Goal: Participate in discussion

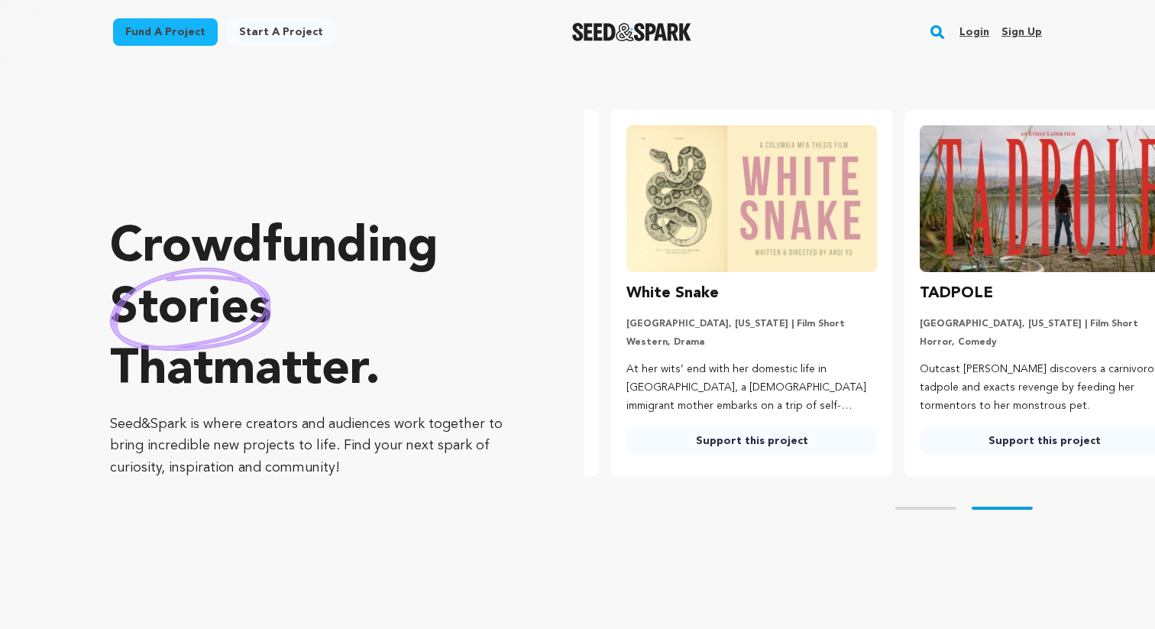
click at [949, 36] on div "Login Sign up" at bounding box center [994, 32] width 95 height 40
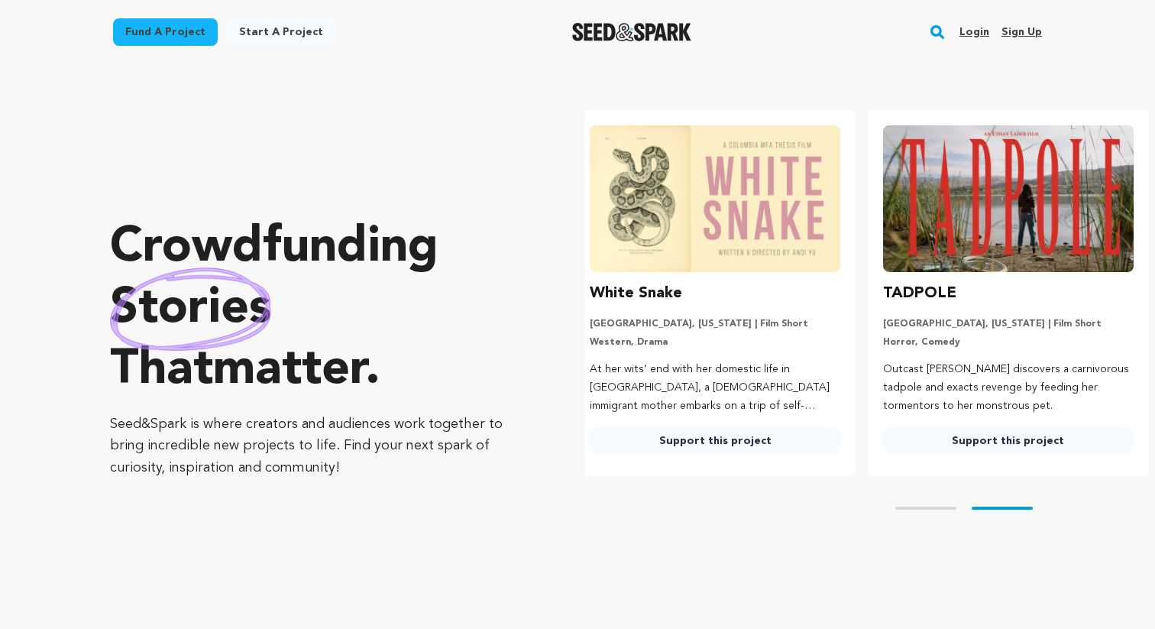
scroll to position [0, 305]
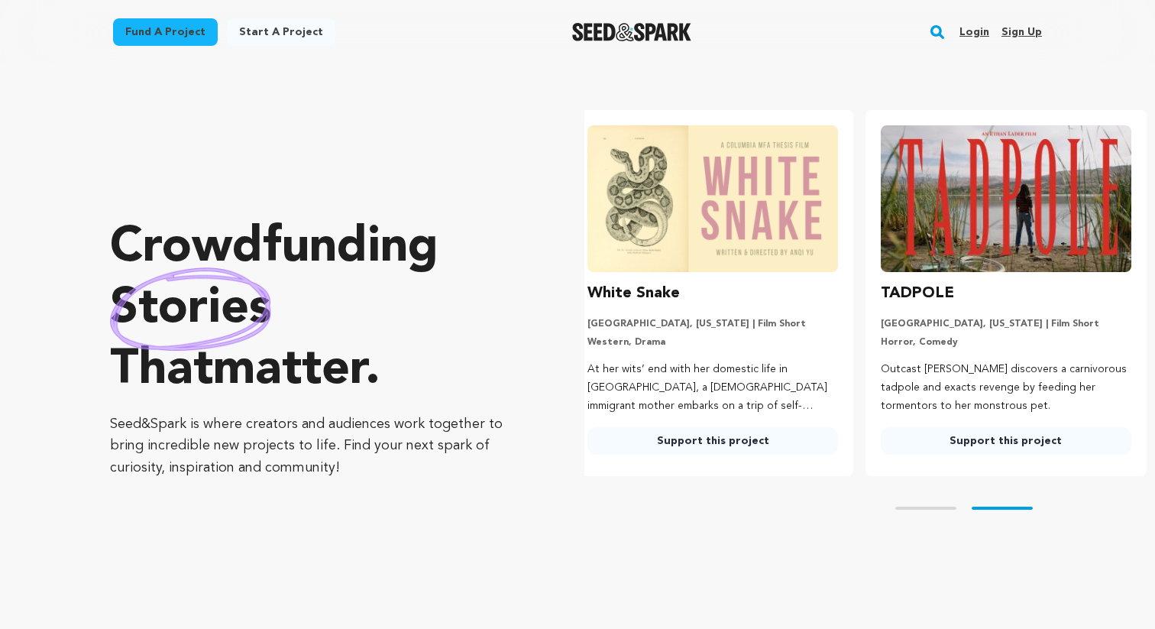
click at [946, 31] on rect "button" at bounding box center [937, 32] width 18 height 18
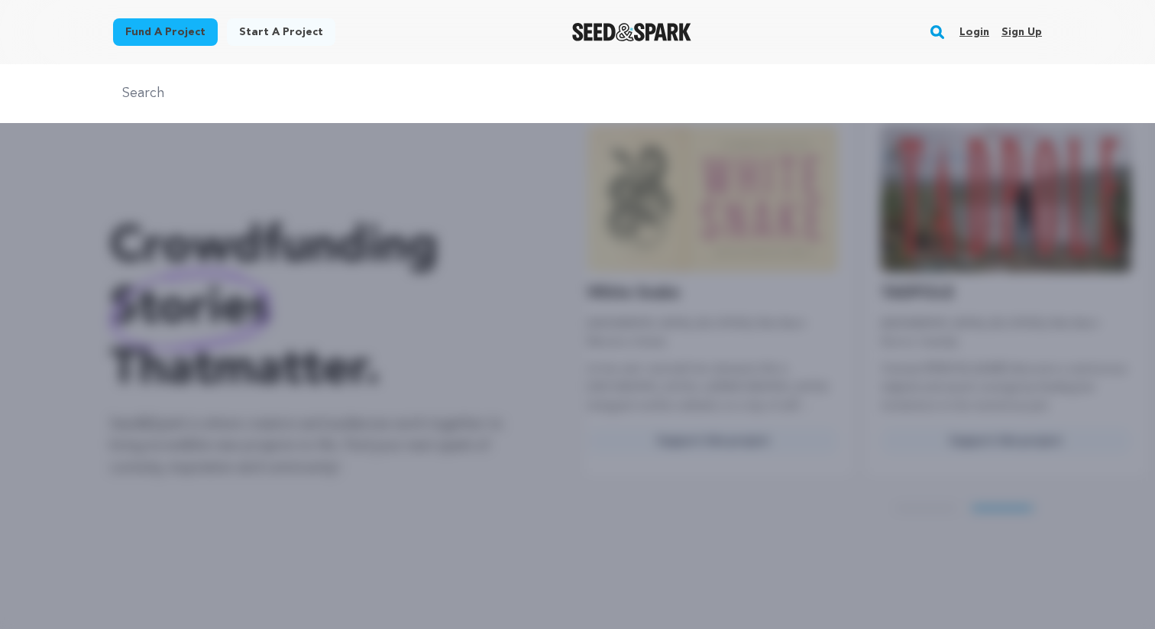
click at [640, 102] on input "text" at bounding box center [577, 93] width 929 height 22
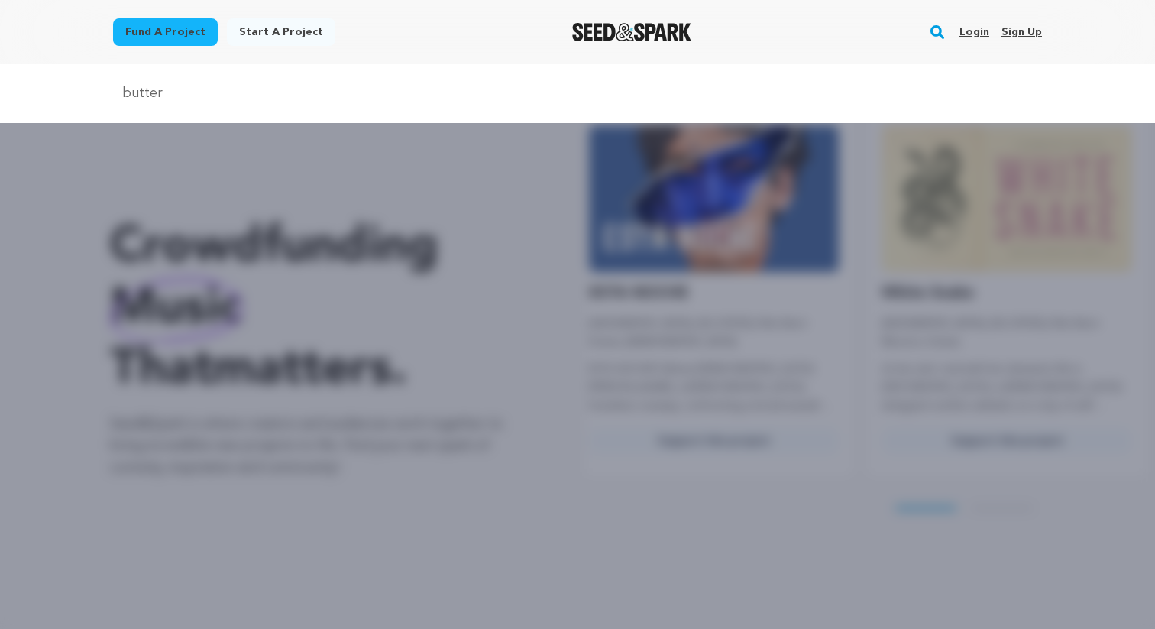
scroll to position [0, 0]
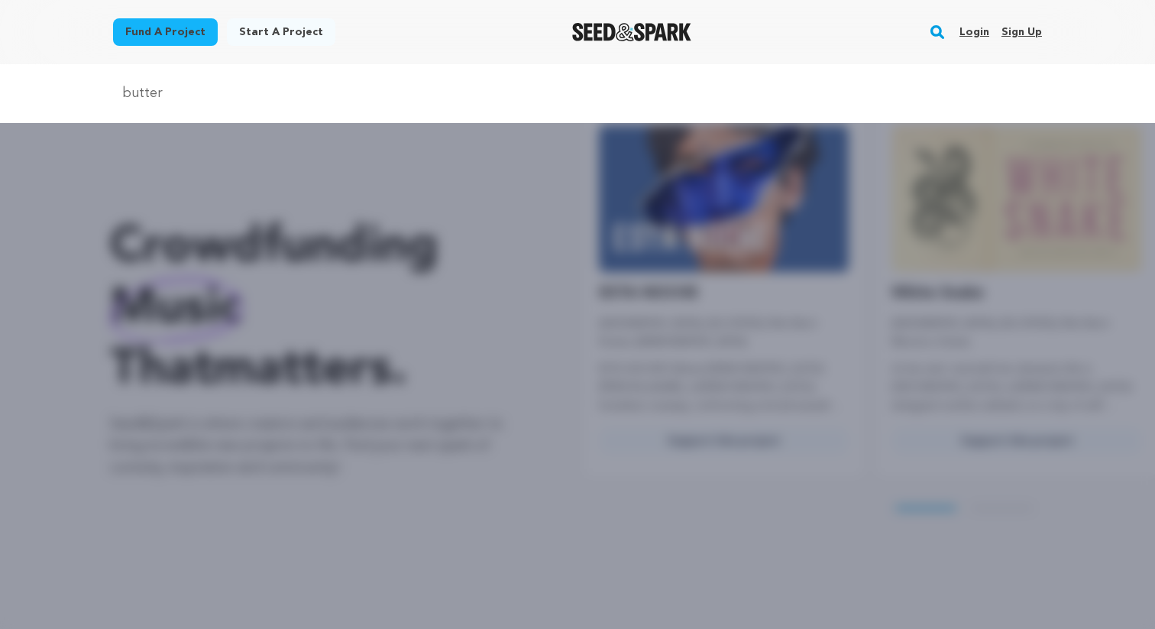
type input "butter"
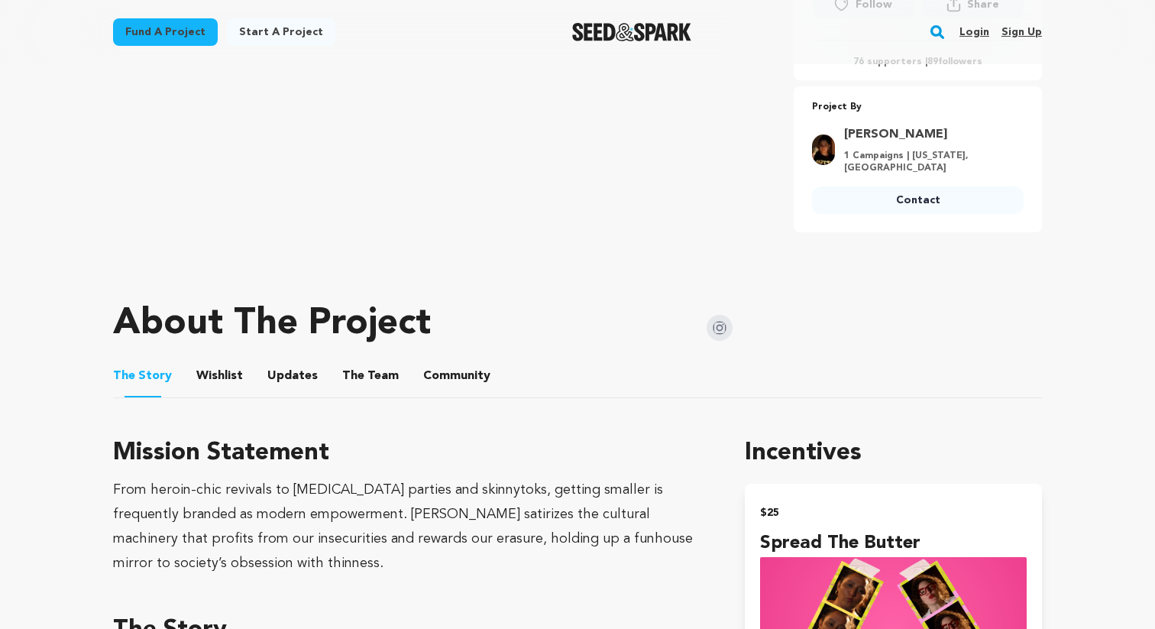
scroll to position [575, 0]
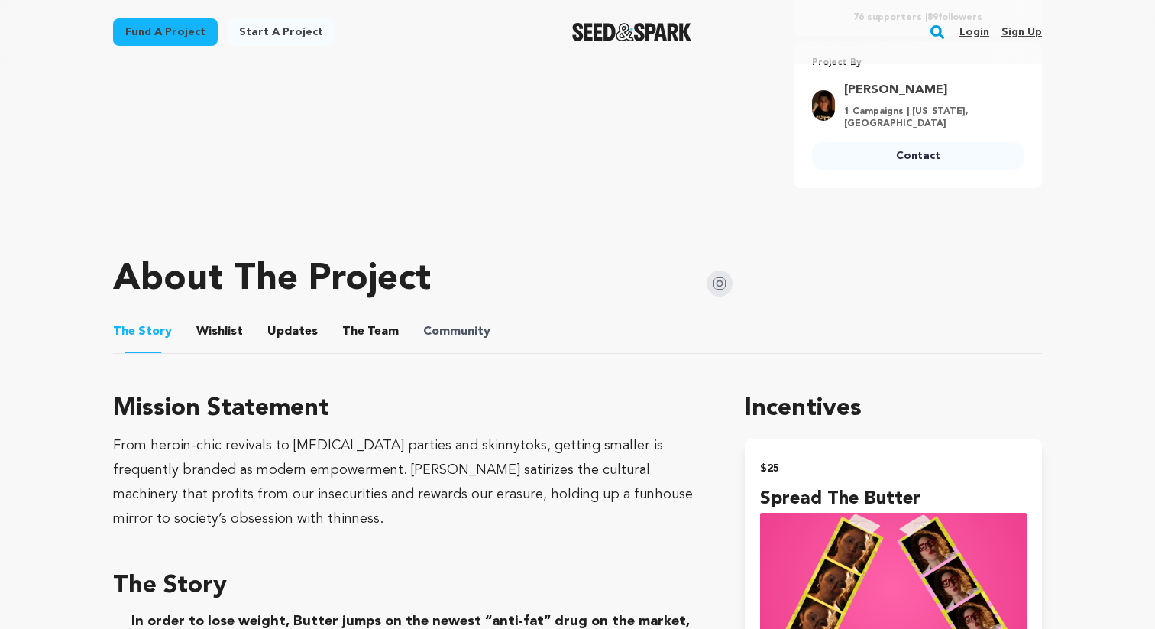
click at [425, 325] on span "Community" at bounding box center [456, 331] width 67 height 18
click at [445, 335] on button "Community" at bounding box center [456, 334] width 37 height 37
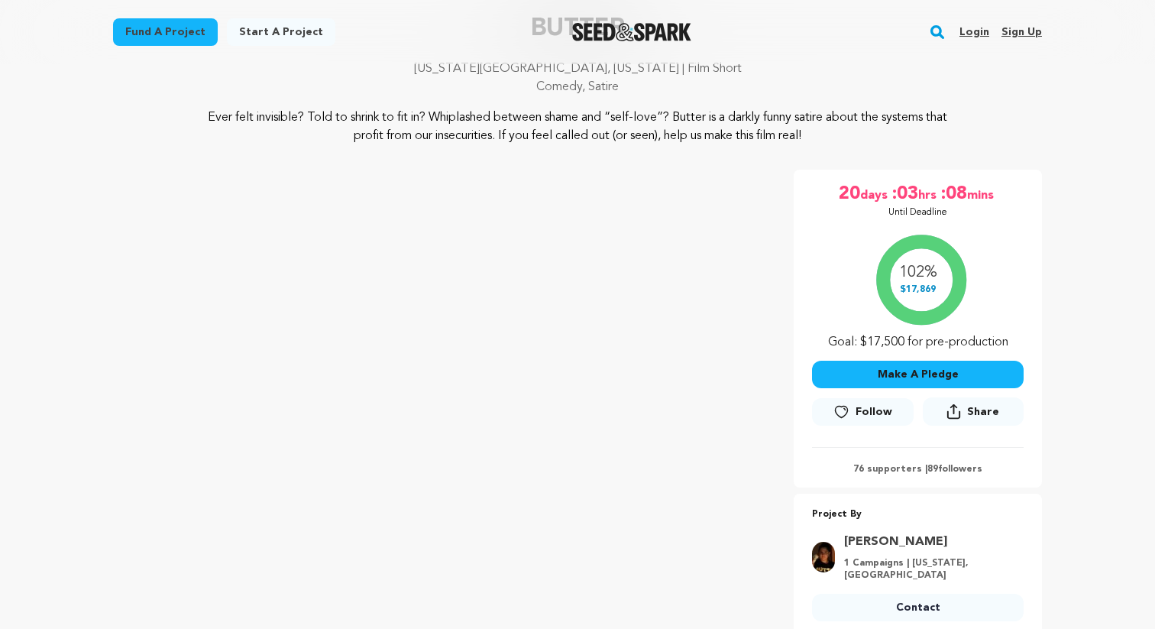
scroll to position [2, 0]
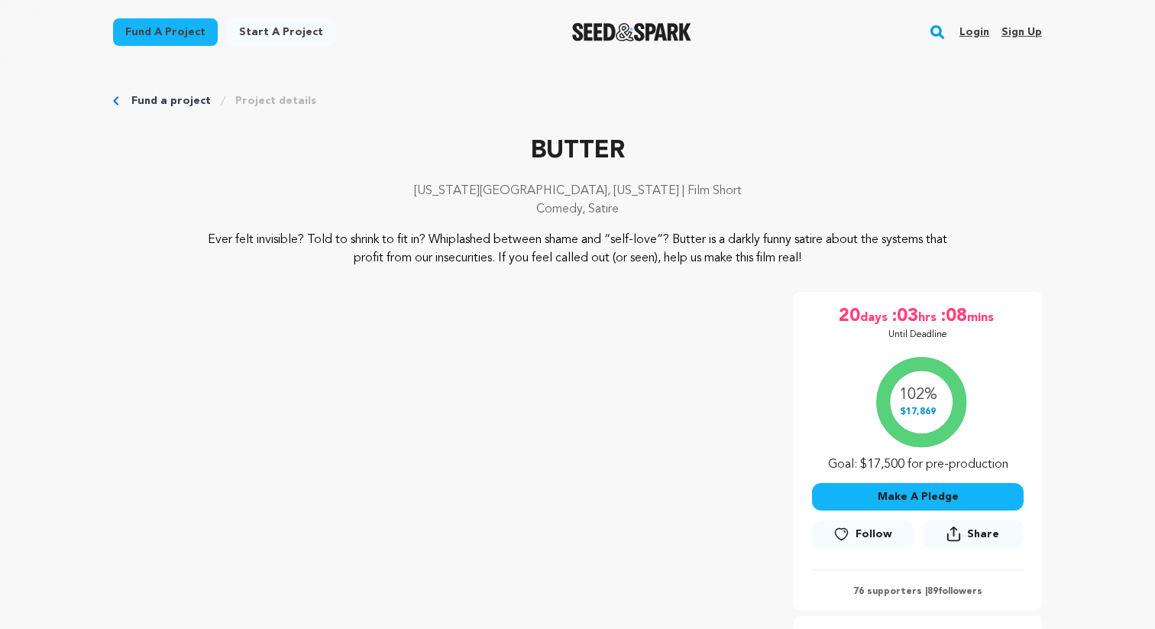
click at [502, 253] on p "Ever felt invisible? Told to shrink to fit in? Whiplashed between shame and “se…" at bounding box center [577, 249] width 743 height 37
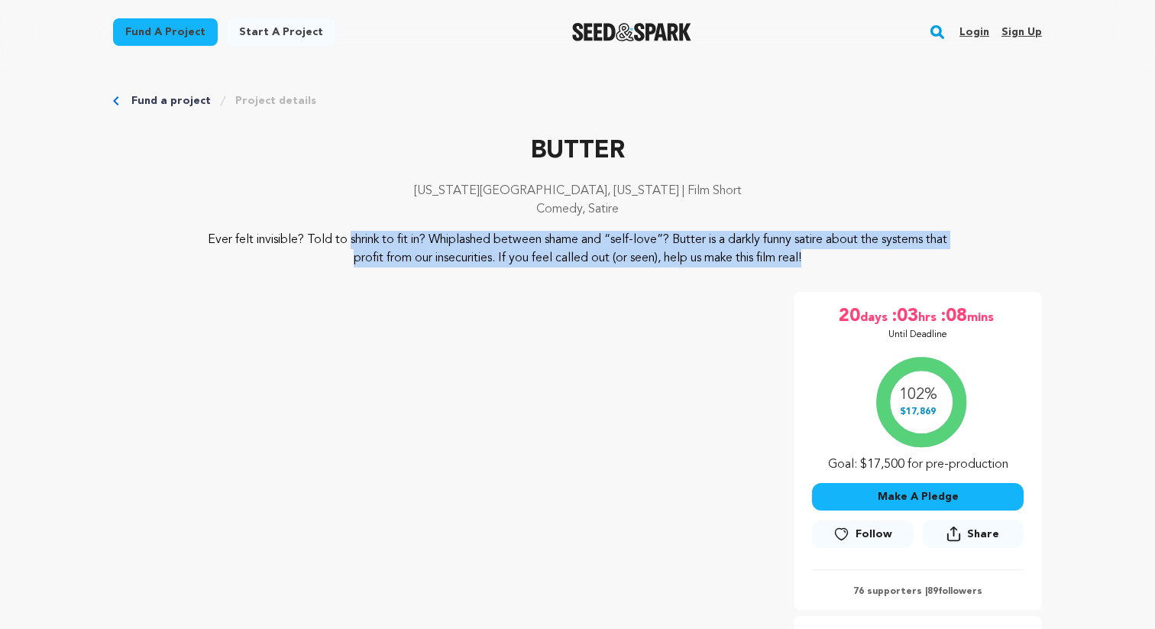
click at [502, 253] on p "Ever felt invisible? Told to shrink to fit in? Whiplashed between shame and “se…" at bounding box center [577, 249] width 743 height 37
